Goal: Transaction & Acquisition: Obtain resource

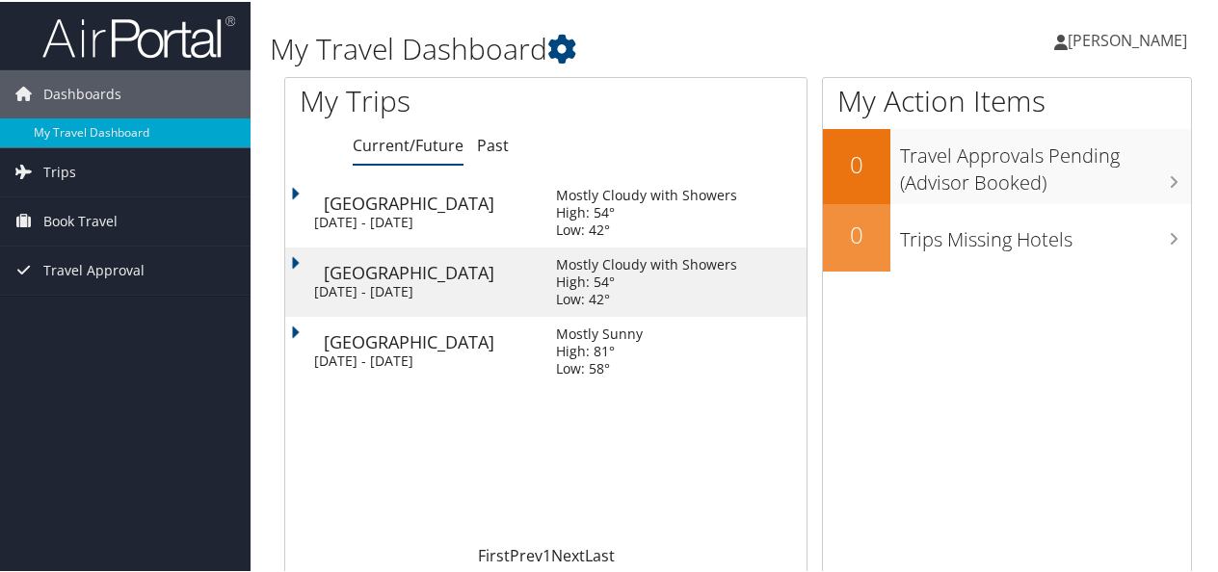
click at [297, 195] on td "Denver Tue 7 Oct 2025 - Tue 7 Oct 2025" at bounding box center [410, 210] width 251 height 69
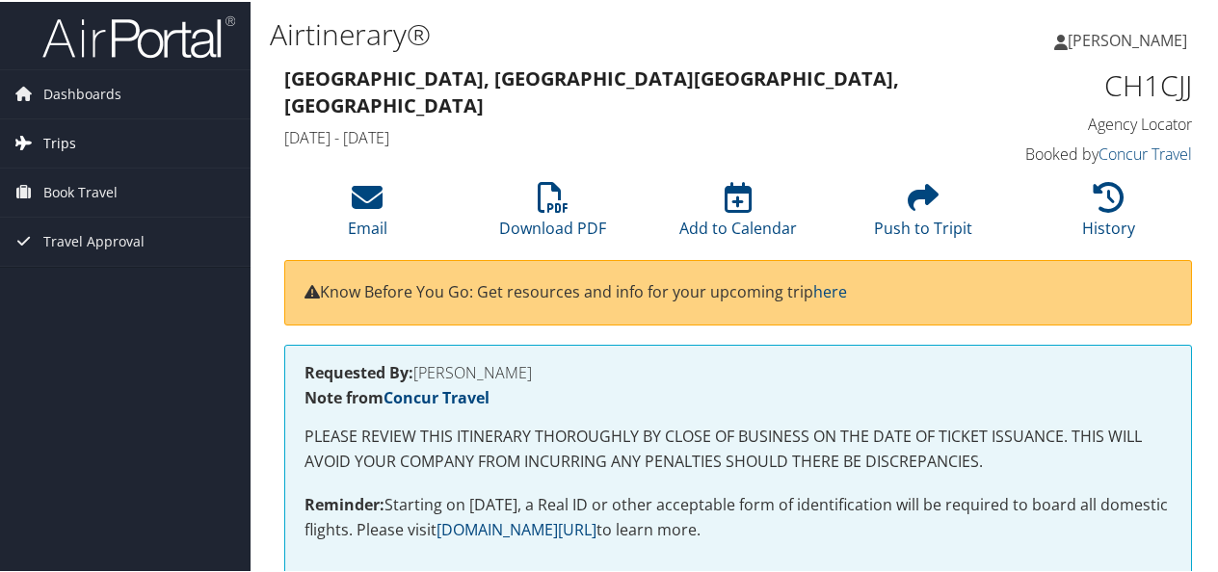
click at [108, 135] on link "Trips" at bounding box center [125, 142] width 250 height 48
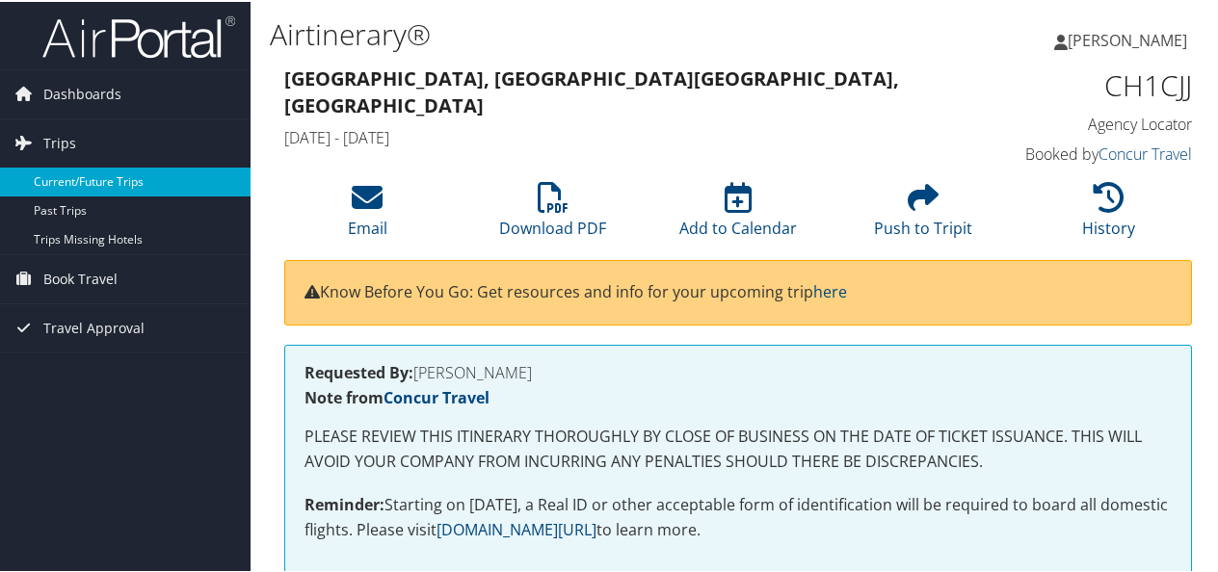
click at [70, 174] on link "Current/Future Trips" at bounding box center [125, 180] width 250 height 29
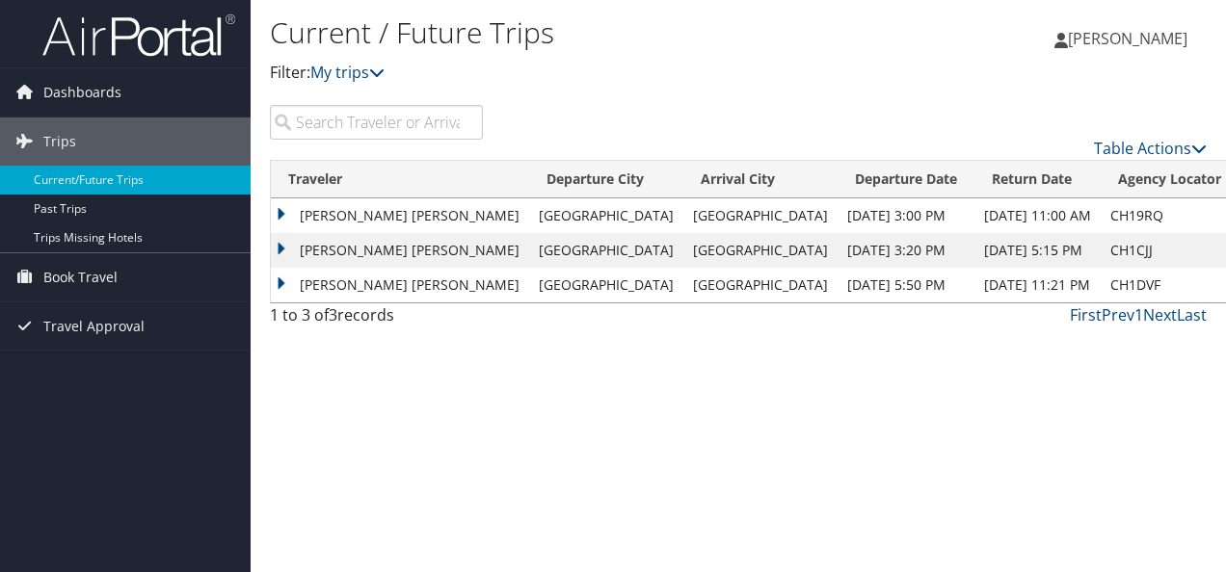
click at [278, 283] on td "[PERSON_NAME] [PERSON_NAME]" at bounding box center [400, 285] width 258 height 35
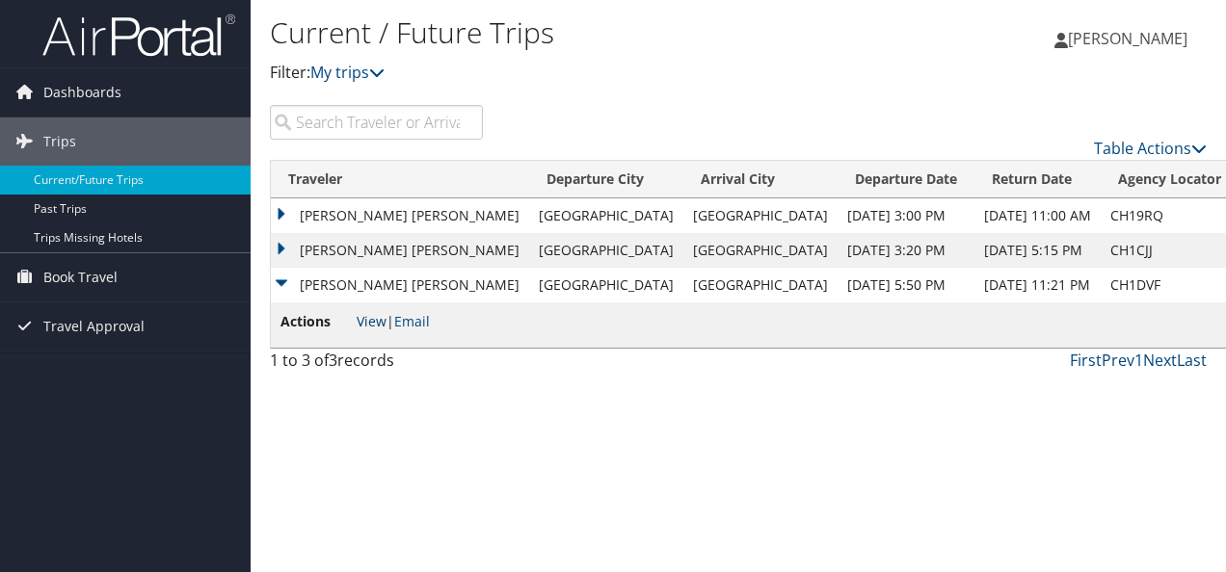
click at [356, 314] on link "View" at bounding box center [371, 321] width 30 height 18
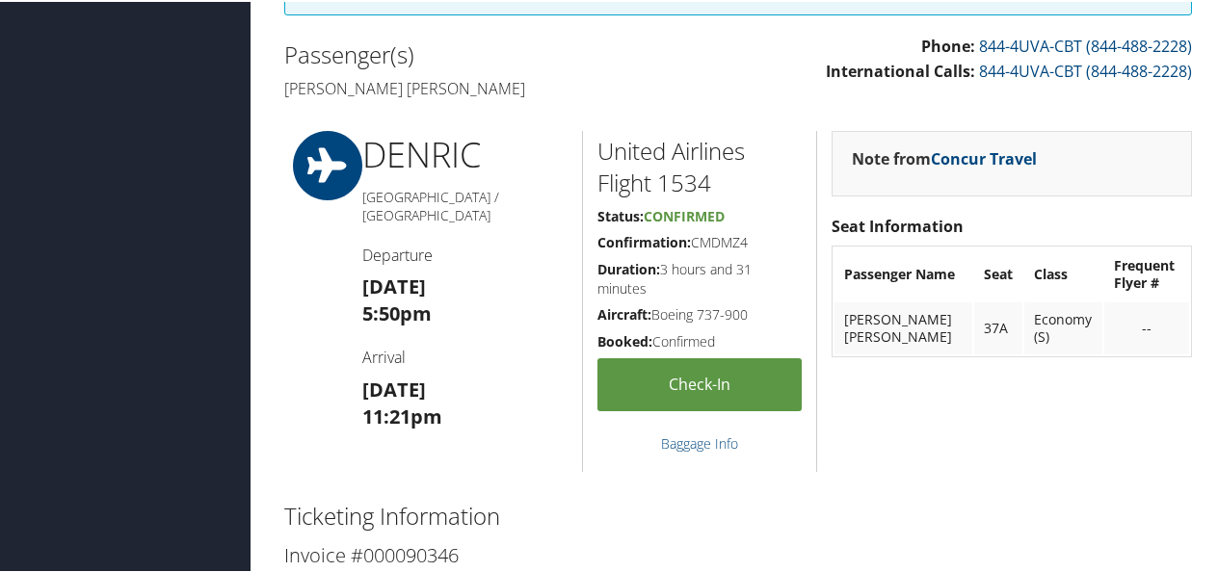
scroll to position [567, 0]
click at [1125, 318] on div "--" at bounding box center [1147, 325] width 66 height 17
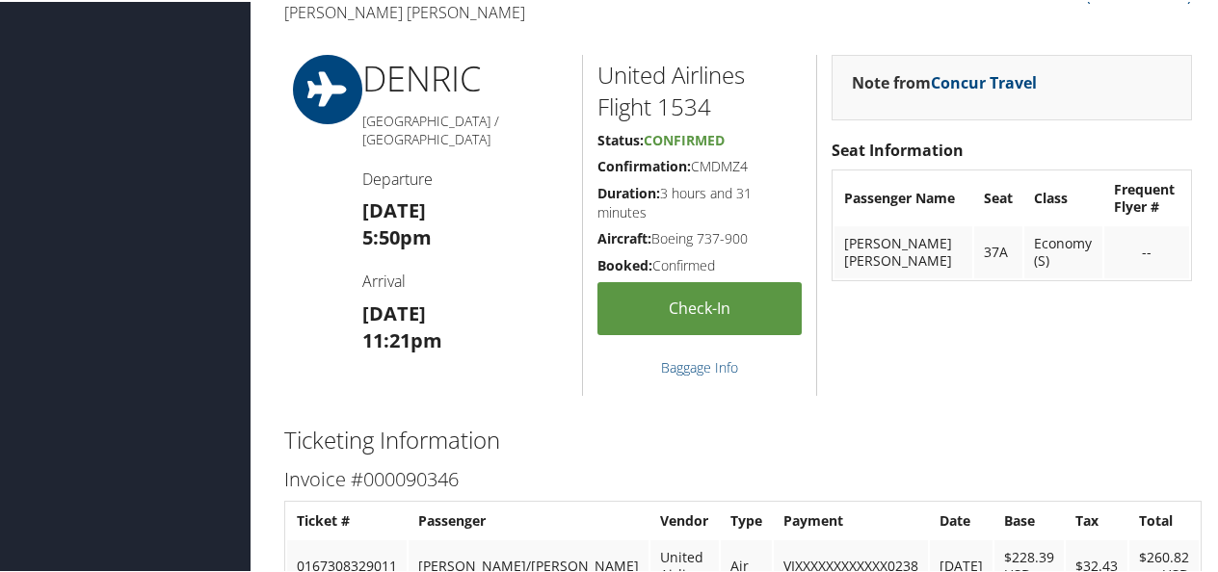
scroll to position [631, 0]
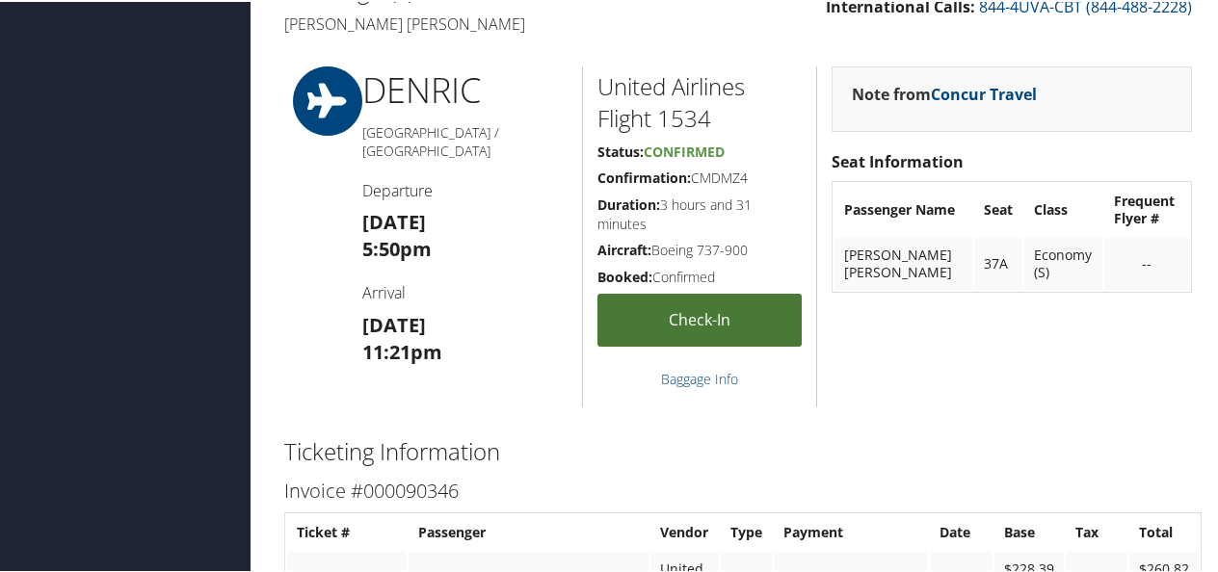
click at [665, 319] on link "Check-in" at bounding box center [699, 318] width 204 height 53
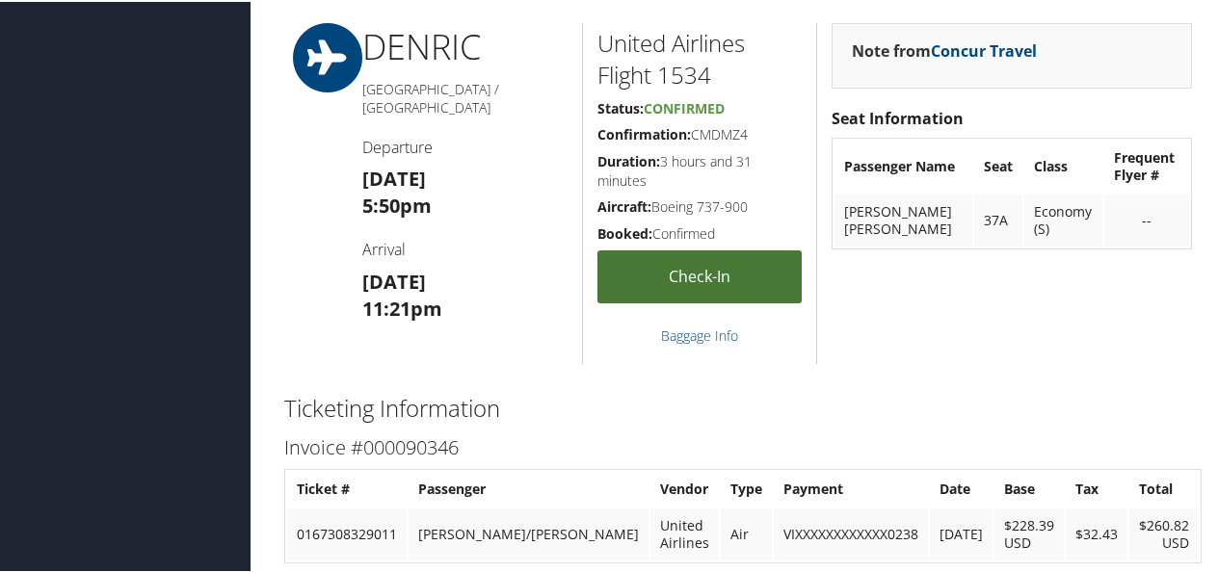
scroll to position [672, 0]
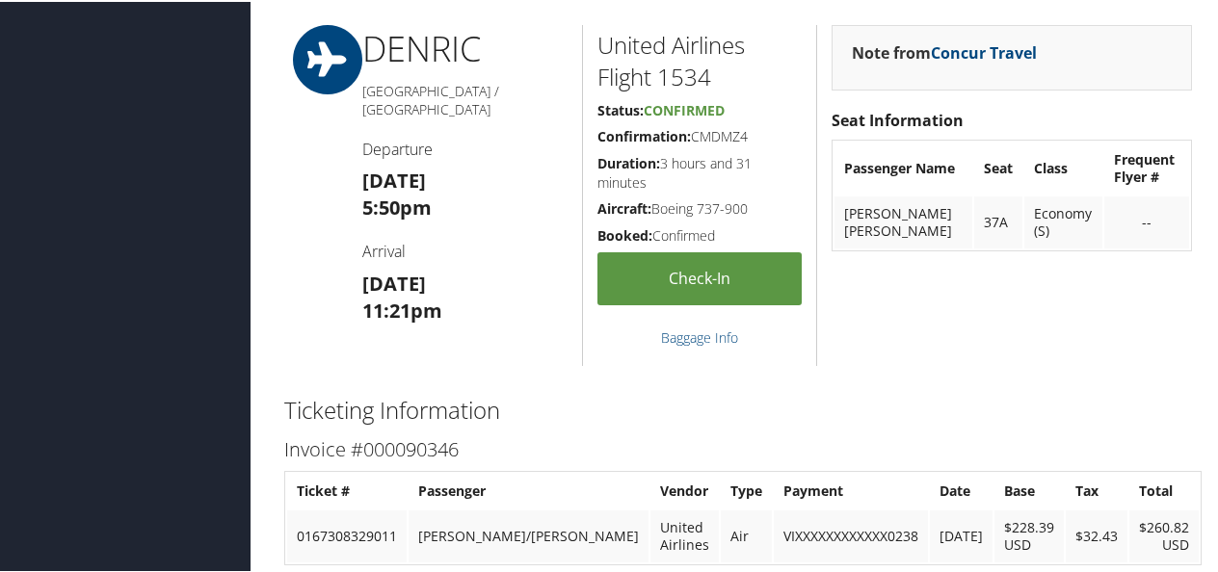
click at [1034, 200] on td "Economy (S)" at bounding box center [1063, 221] width 79 height 52
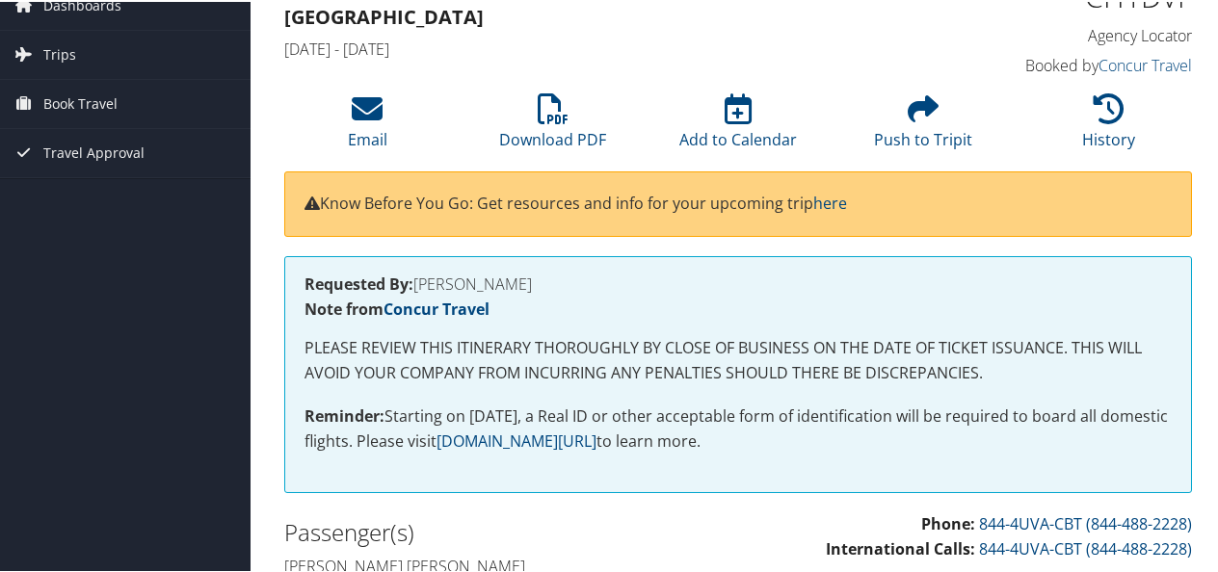
scroll to position [0, 0]
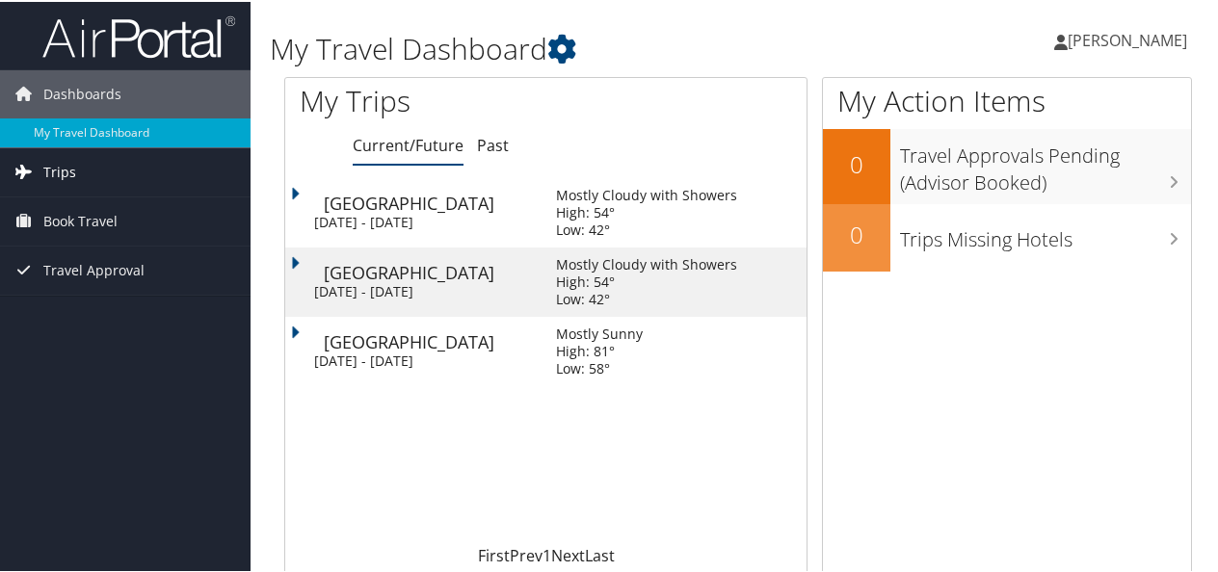
click at [77, 166] on link "Trips" at bounding box center [125, 170] width 250 height 48
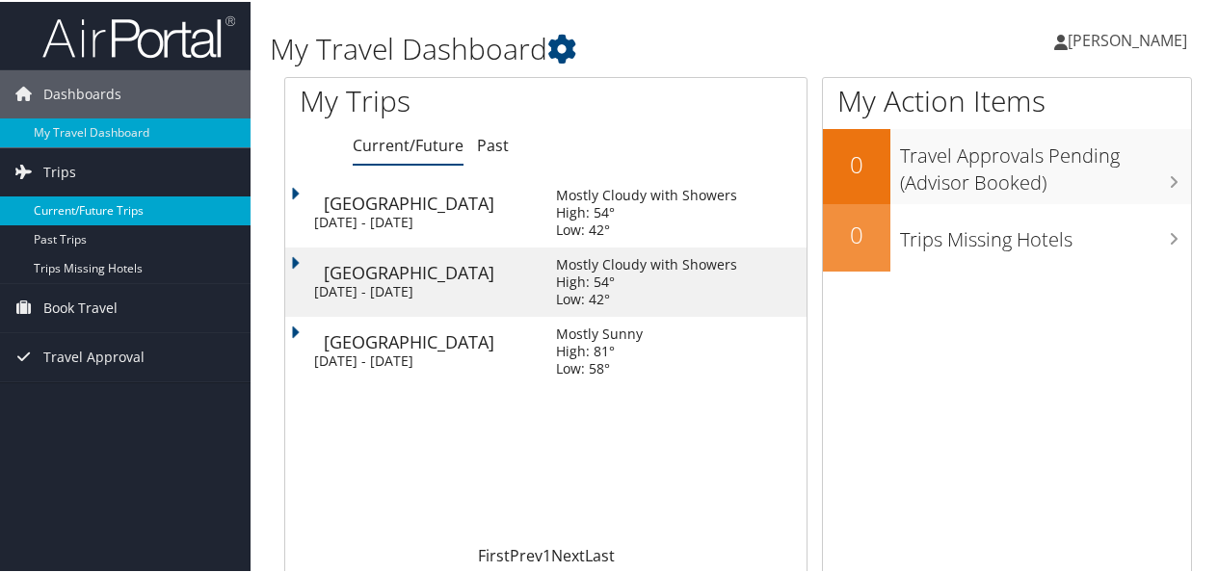
click at [89, 210] on link "Current/Future Trips" at bounding box center [125, 209] width 250 height 29
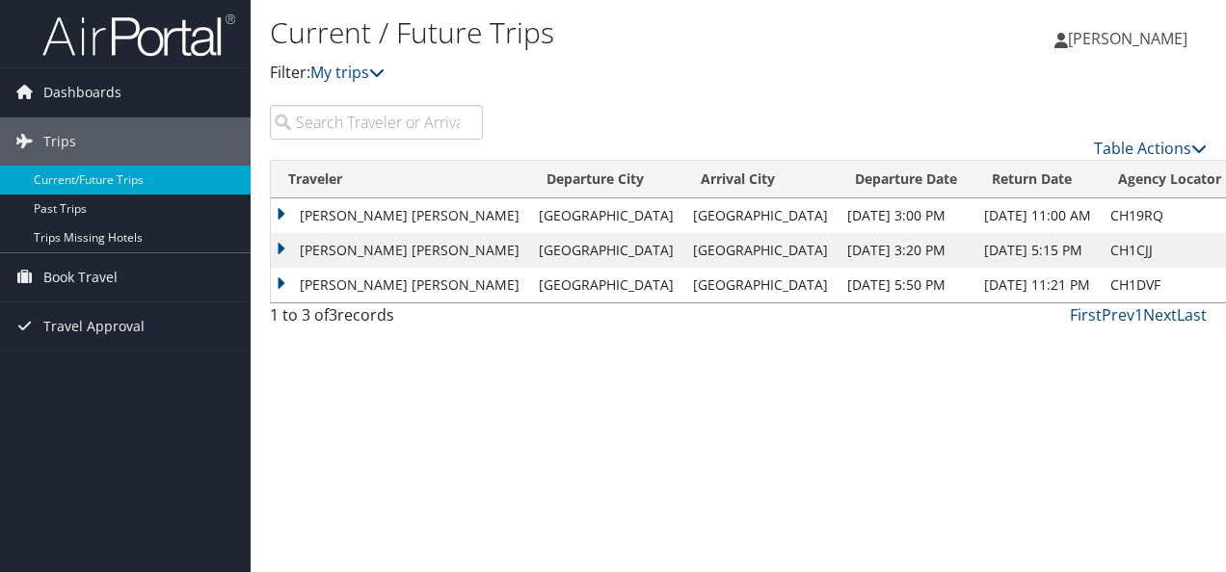
click at [281, 208] on td "[PERSON_NAME] [PERSON_NAME]" at bounding box center [400, 215] width 258 height 35
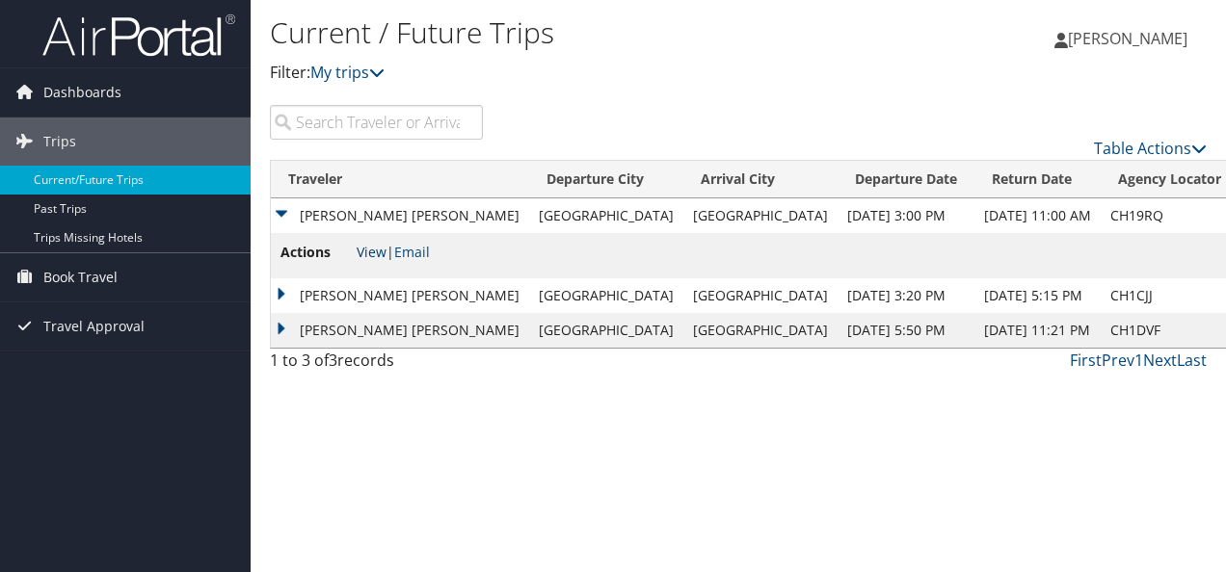
click at [372, 248] on link "View" at bounding box center [371, 252] width 30 height 18
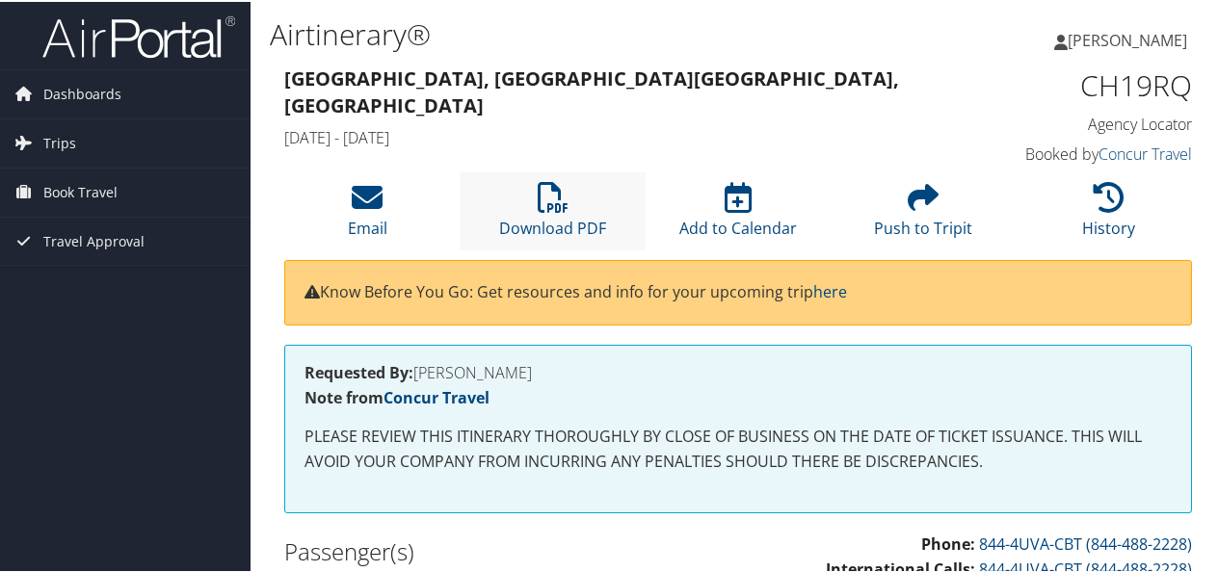
click at [558, 179] on li "Download PDF" at bounding box center [552, 210] width 185 height 78
